Goal: Find specific page/section: Find specific page/section

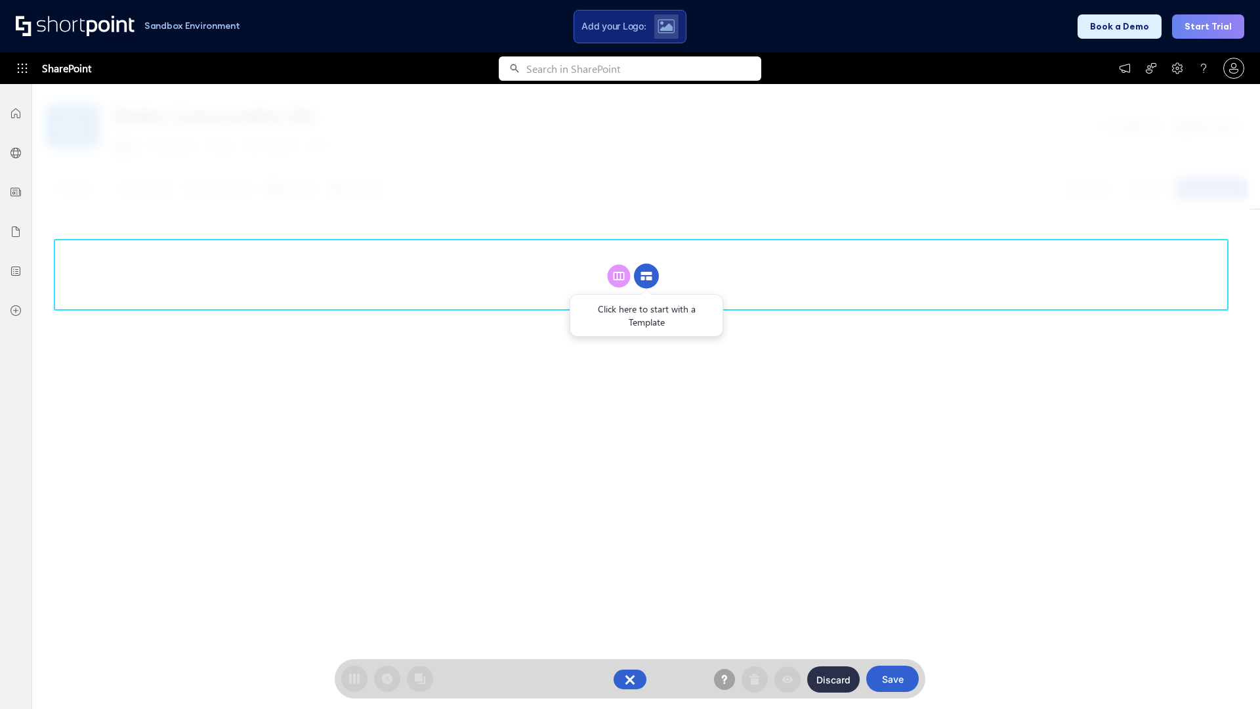
click at [647, 276] on circle at bounding box center [646, 276] width 25 height 25
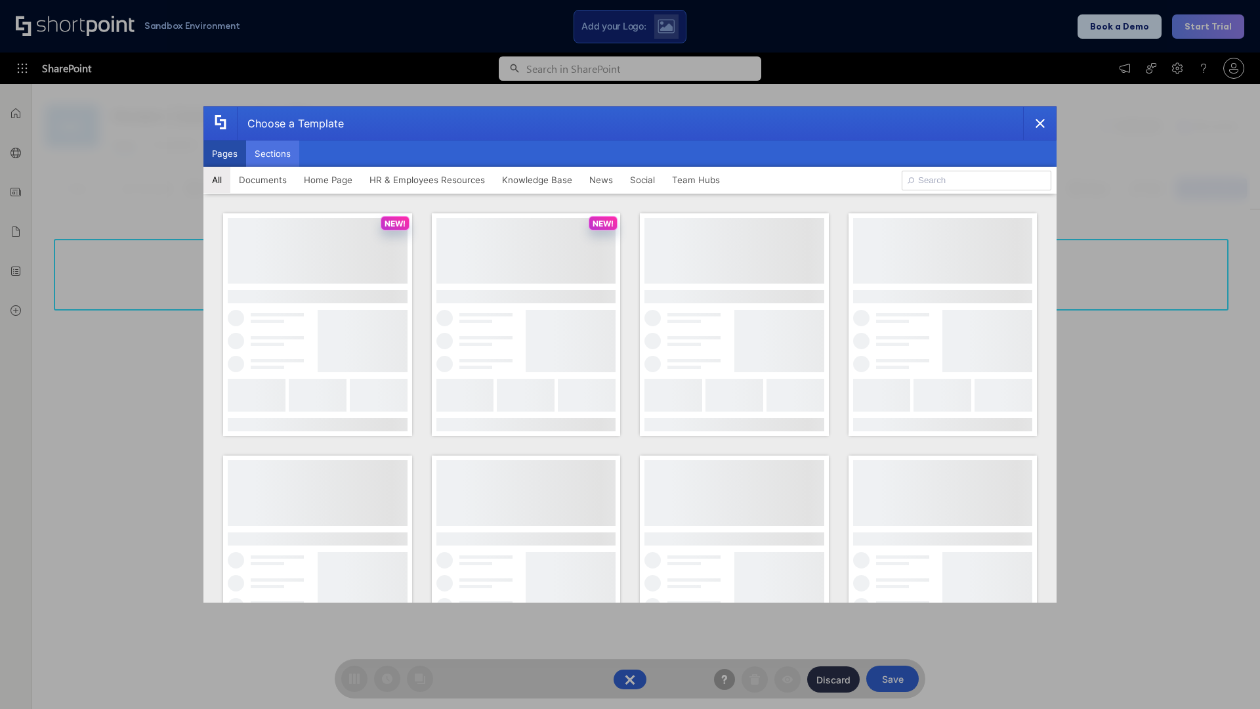
click at [272, 154] on button "Sections" at bounding box center [272, 153] width 53 height 26
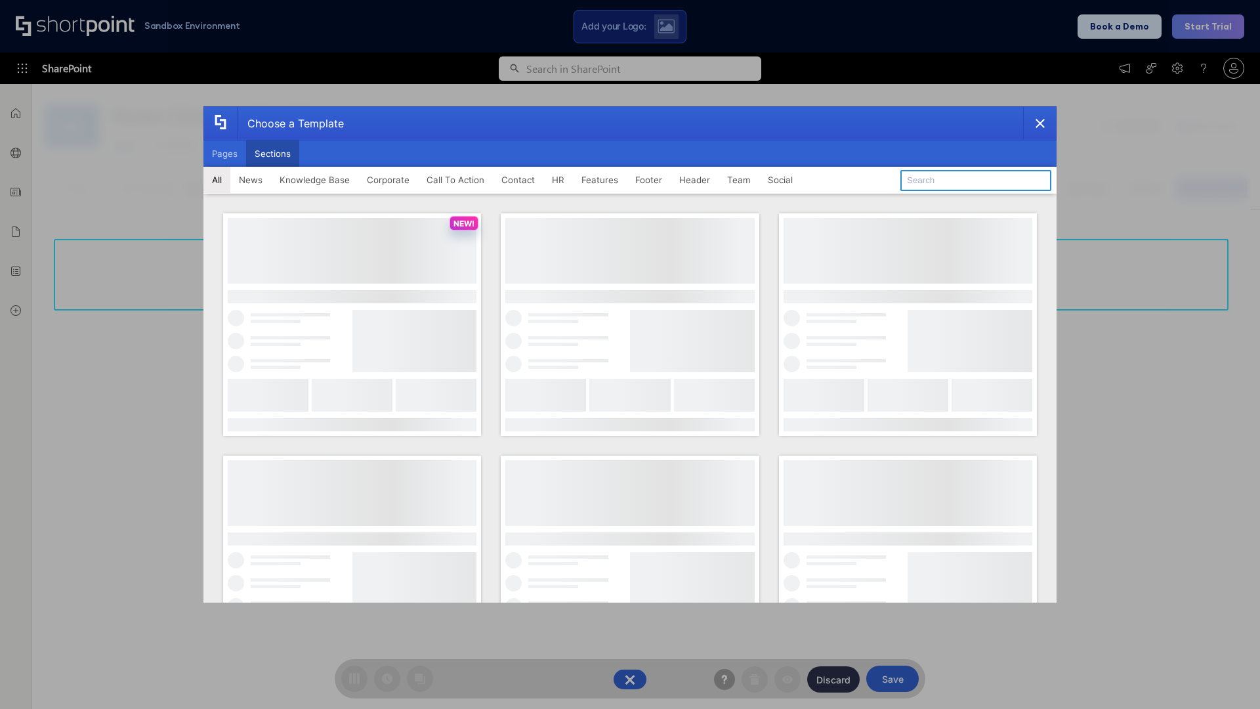
type input "Header 2"
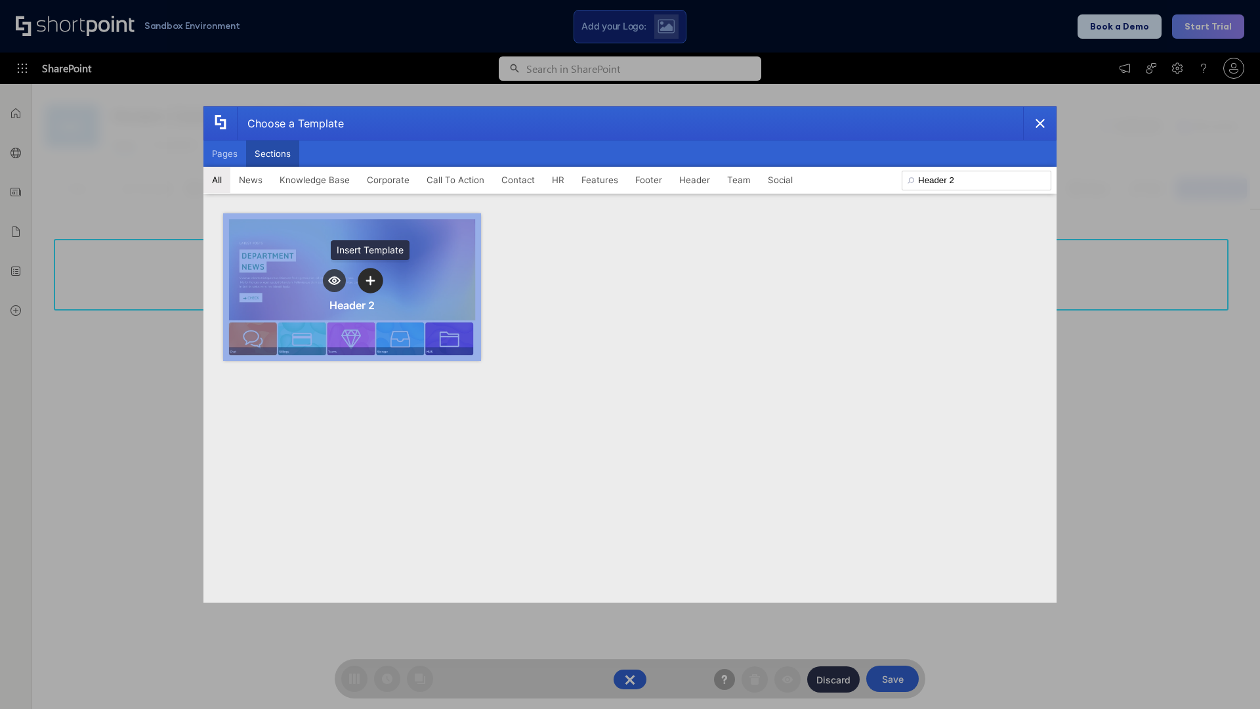
click at [370, 280] on icon "template selector" at bounding box center [370, 280] width 9 height 9
